Goal: Check status: Check status

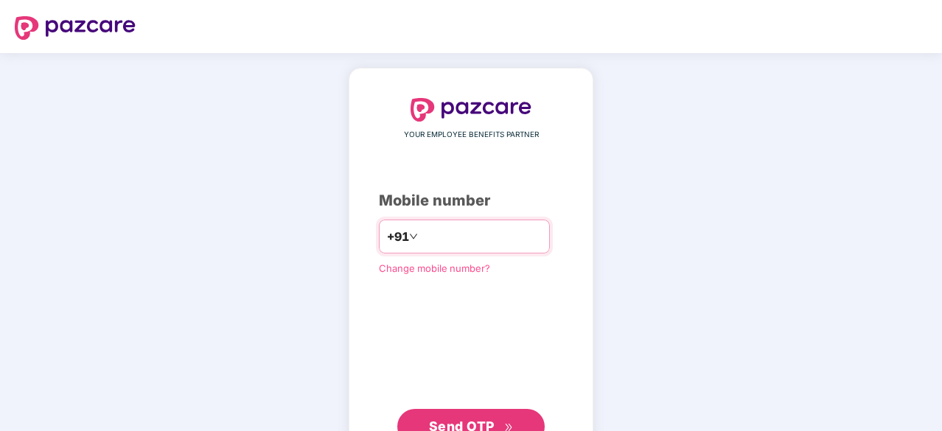
click at [478, 228] on input "number" at bounding box center [481, 237] width 121 height 24
type input "*"
type input "**********"
click at [463, 416] on span "Send OTP" at bounding box center [471, 426] width 85 height 21
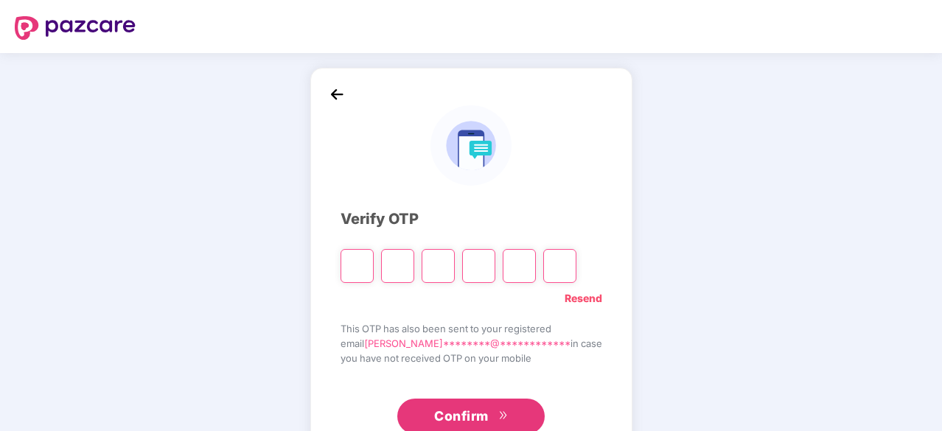
type input "*"
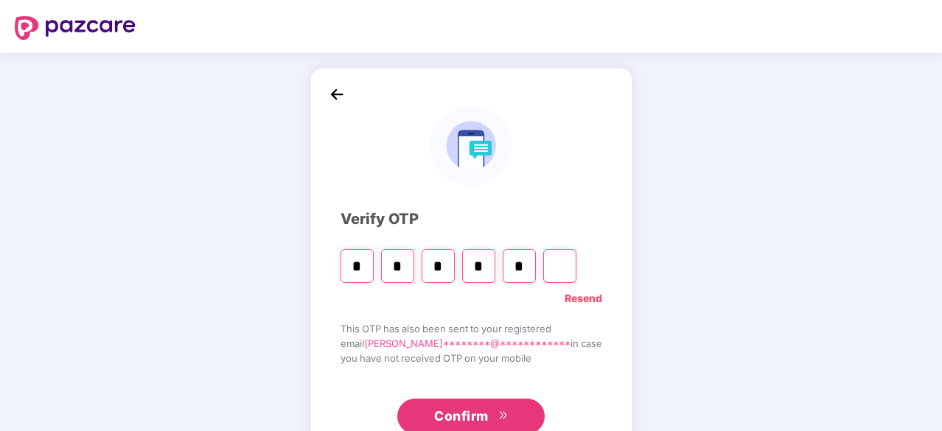
type input "*"
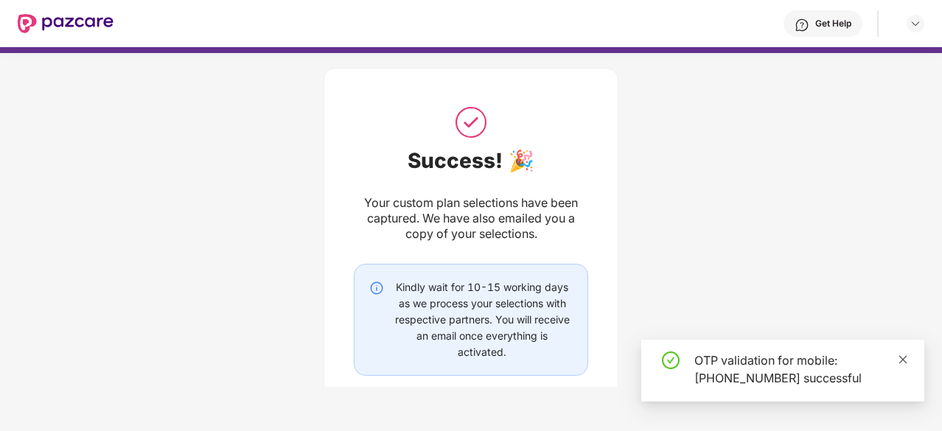
click at [904, 352] on link at bounding box center [903, 360] width 10 height 16
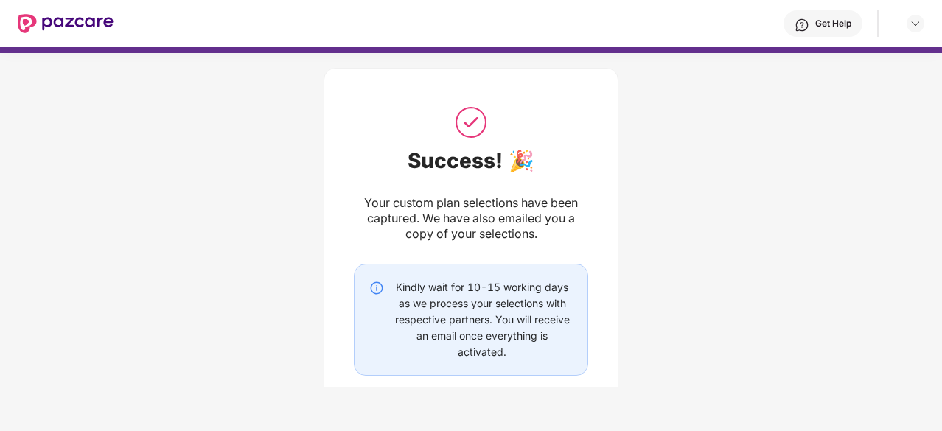
click at [81, 28] on img at bounding box center [66, 23] width 96 height 19
click at [911, 25] on img at bounding box center [915, 24] width 12 height 12
click at [633, 200] on div "Success! 🎉 Your custom plan selections have been captured. We have also emailed…" at bounding box center [471, 266] width 942 height 441
click at [409, 207] on div "Your custom plan selections have been captured. We have also emailed you a copy…" at bounding box center [471, 218] width 234 height 46
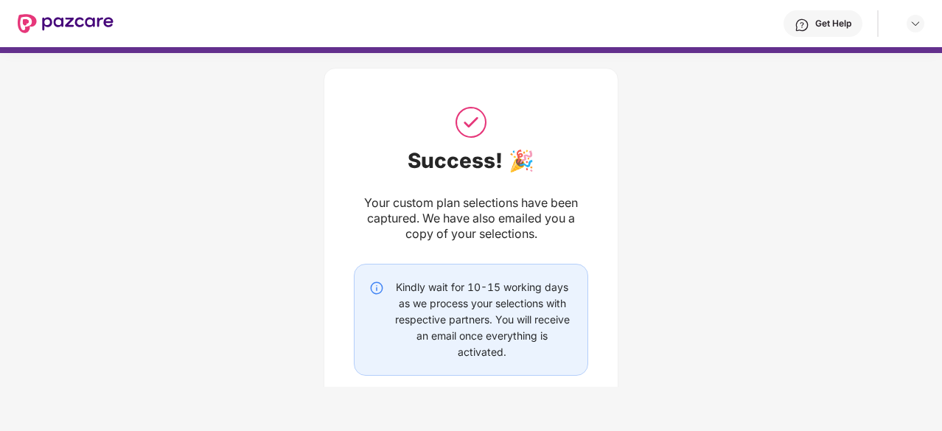
click at [553, 209] on div "Your custom plan selections have been captured. We have also emailed you a copy…" at bounding box center [471, 218] width 234 height 46
click at [450, 219] on div "Your custom plan selections have been captured. We have also emailed you a copy…" at bounding box center [471, 218] width 234 height 46
click at [548, 283] on div "Kindly wait for 10-15 working days as we process your selections with respectiv…" at bounding box center [481, 319] width 181 height 81
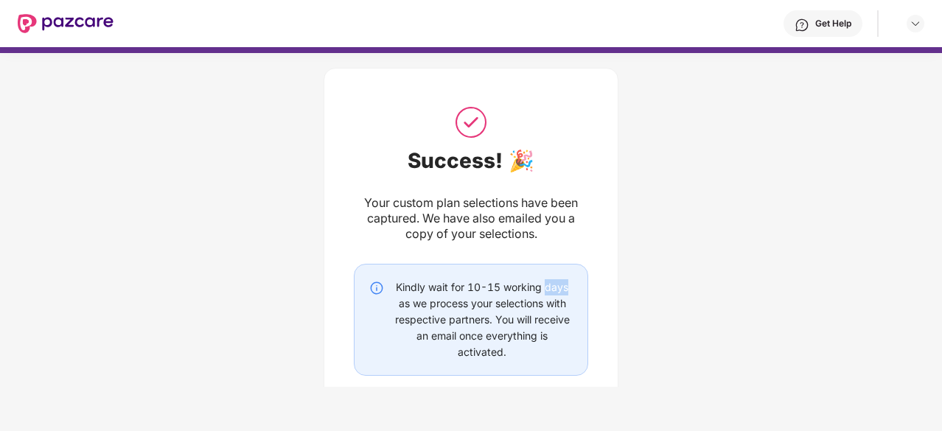
click at [548, 283] on div "Kindly wait for 10-15 working days as we process your selections with respectiv…" at bounding box center [481, 319] width 181 height 81
click at [522, 306] on div "Kindly wait for 10-15 working days as we process your selections with respectiv…" at bounding box center [481, 319] width 181 height 81
click at [461, 322] on div "Kindly wait for 10-15 working days as we process your selections with respectiv…" at bounding box center [481, 319] width 181 height 81
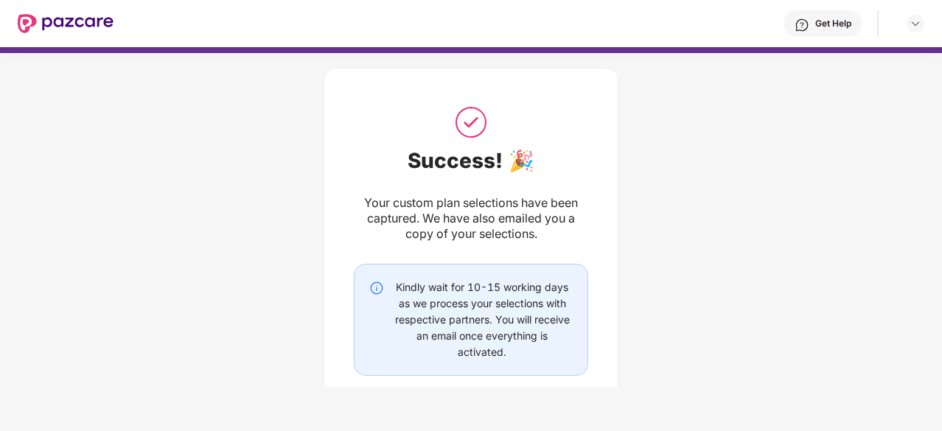
click at [494, 322] on div "Kindly wait for 10-15 working days as we process your selections with respectiv…" at bounding box center [481, 319] width 181 height 81
click at [478, 359] on div "Kindly wait for 10-15 working days as we process your selections with respectiv…" at bounding box center [481, 319] width 181 height 81
